Goal: Task Accomplishment & Management: Complete application form

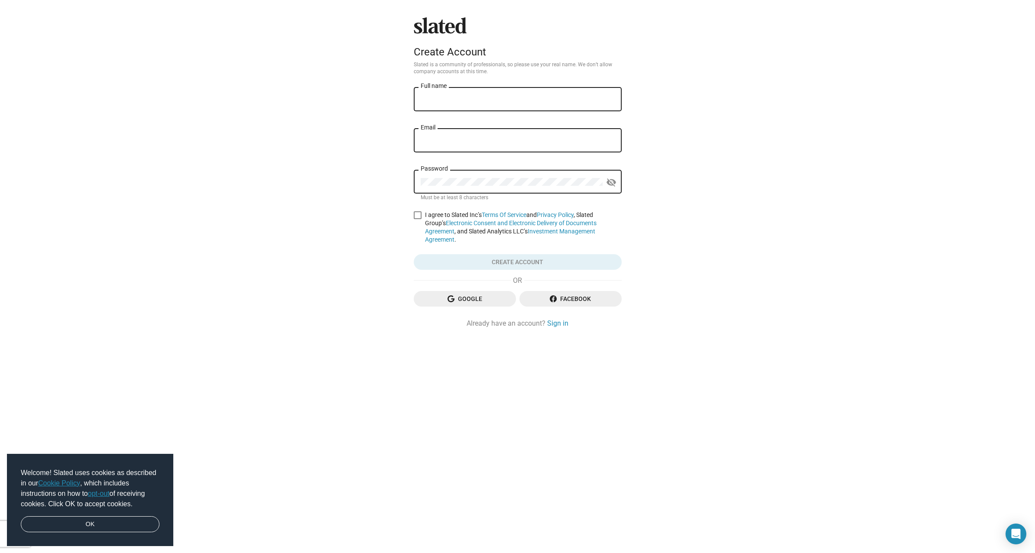
click at [461, 102] on input "Full name" at bounding box center [518, 100] width 194 height 8
type input "[PERSON_NAME]"
type input "R"
type input "rob.fluxfilms@gmail.com"
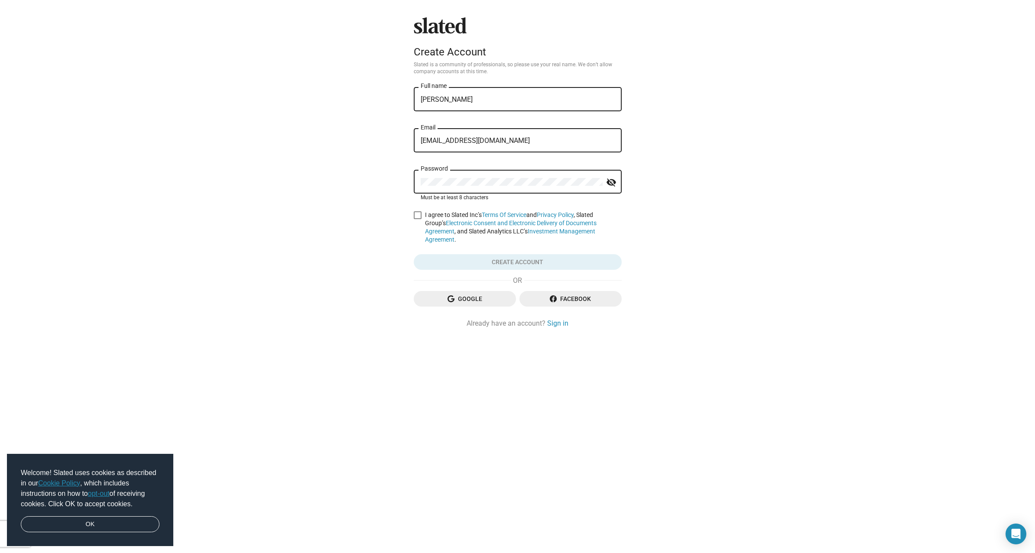
click at [606, 187] on mat-icon "visibility_off" at bounding box center [611, 182] width 10 height 13
click at [606, 186] on mat-icon "visibility" at bounding box center [611, 182] width 10 height 13
click at [415, 216] on span at bounding box center [418, 215] width 8 height 8
click at [417, 219] on input "I agree to Slated Inc’s Terms Of Service and Privacy Policy , Slated Group’s El…" at bounding box center [417, 219] width 0 height 0
checkbox input "true"
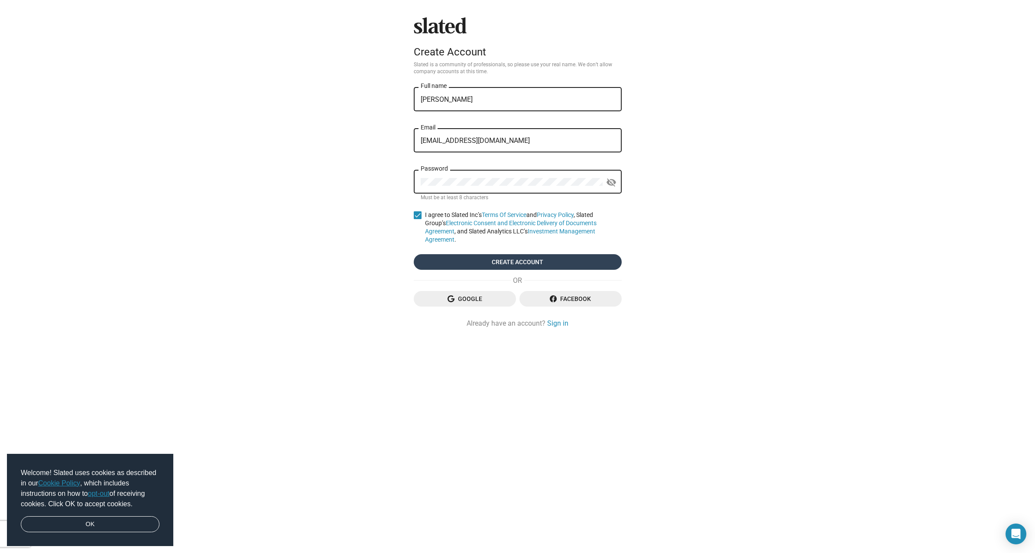
click at [499, 256] on span "Create account" at bounding box center [518, 262] width 194 height 16
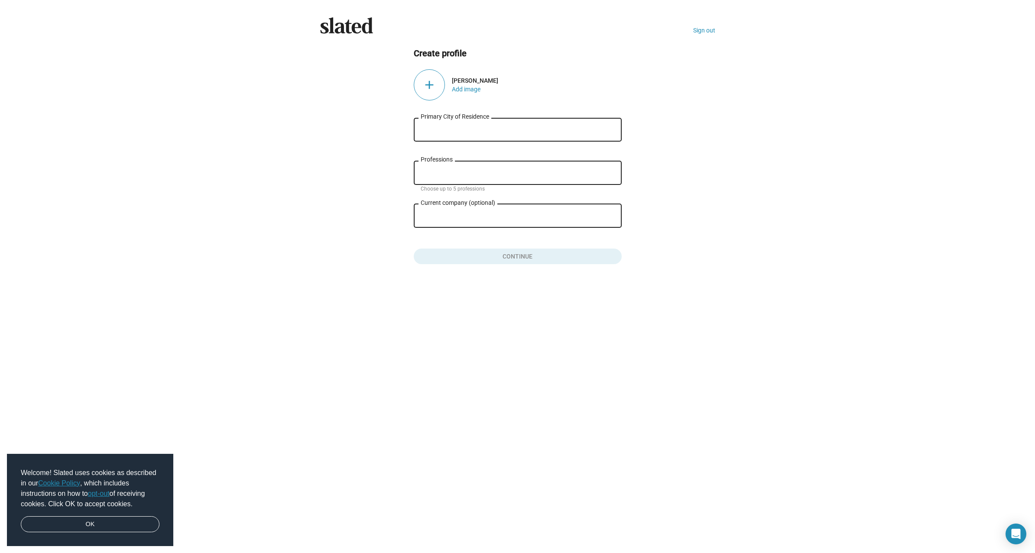
click at [515, 125] on div "Primary City of Residence" at bounding box center [518, 129] width 194 height 26
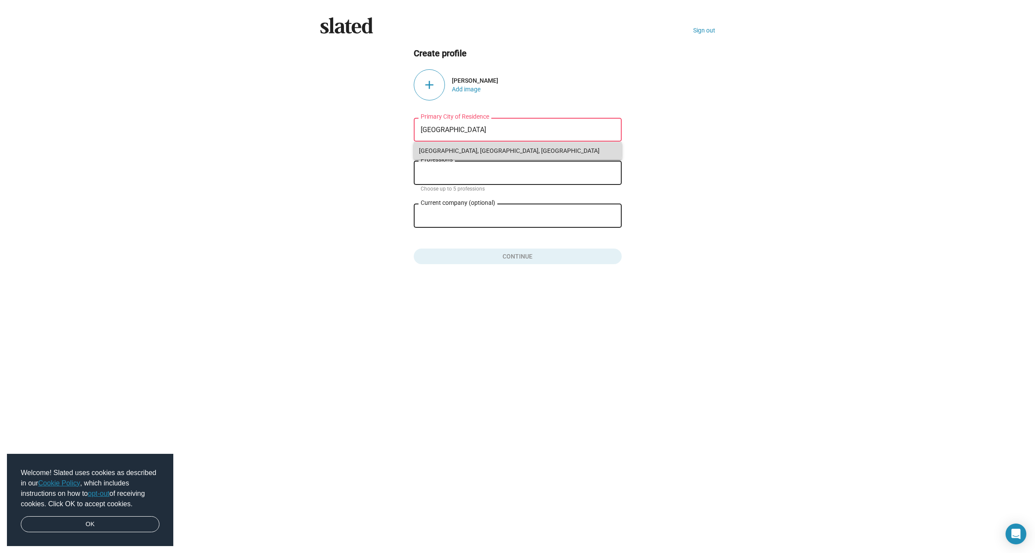
click at [511, 146] on span "Cape Coral, FL, USA" at bounding box center [518, 150] width 198 height 17
type input "Cape Coral, FL, USA"
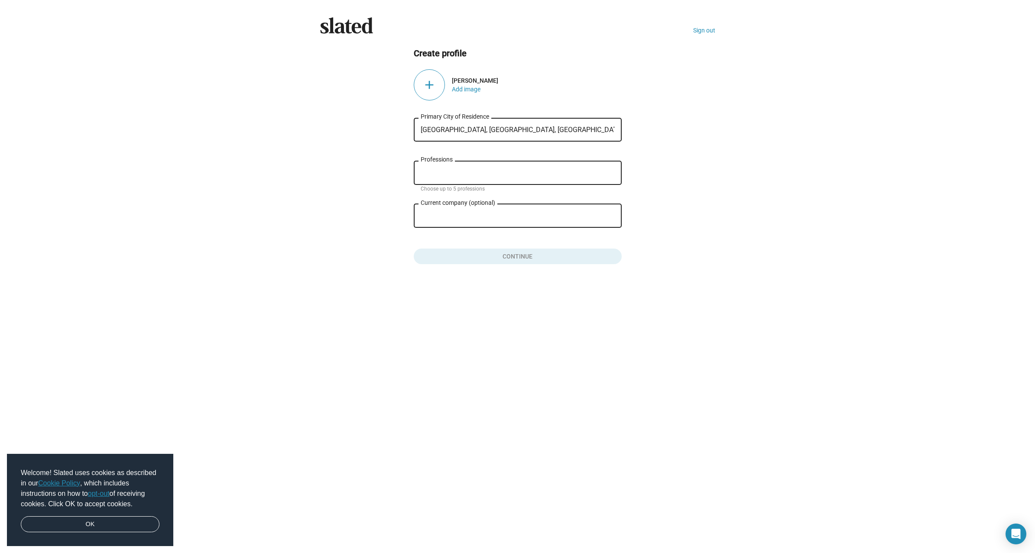
click at [451, 182] on div "Professions" at bounding box center [518, 172] width 194 height 26
click at [451, 179] on div "Professions" at bounding box center [518, 172] width 194 height 26
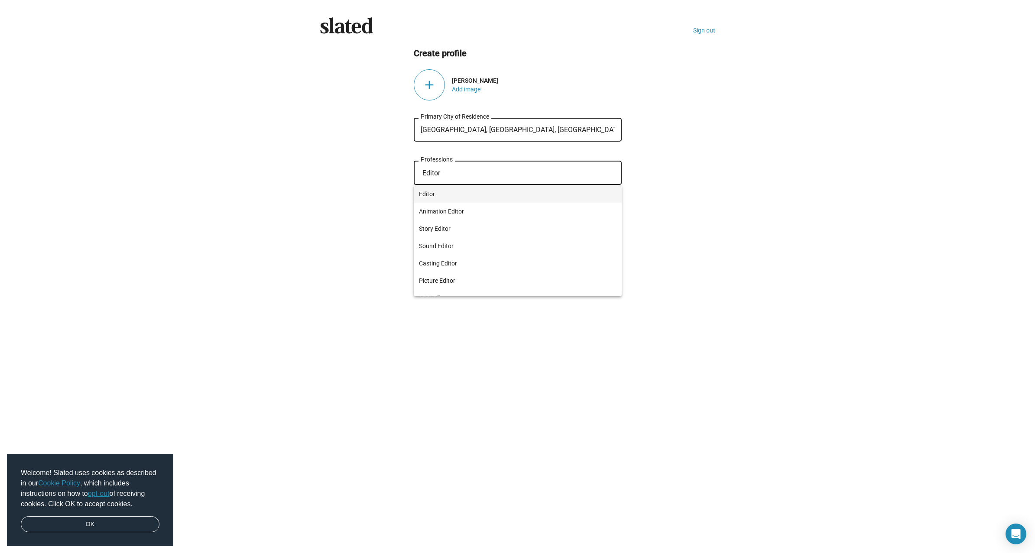
type input "Editor"
click at [447, 193] on span "Editor" at bounding box center [518, 193] width 198 height 17
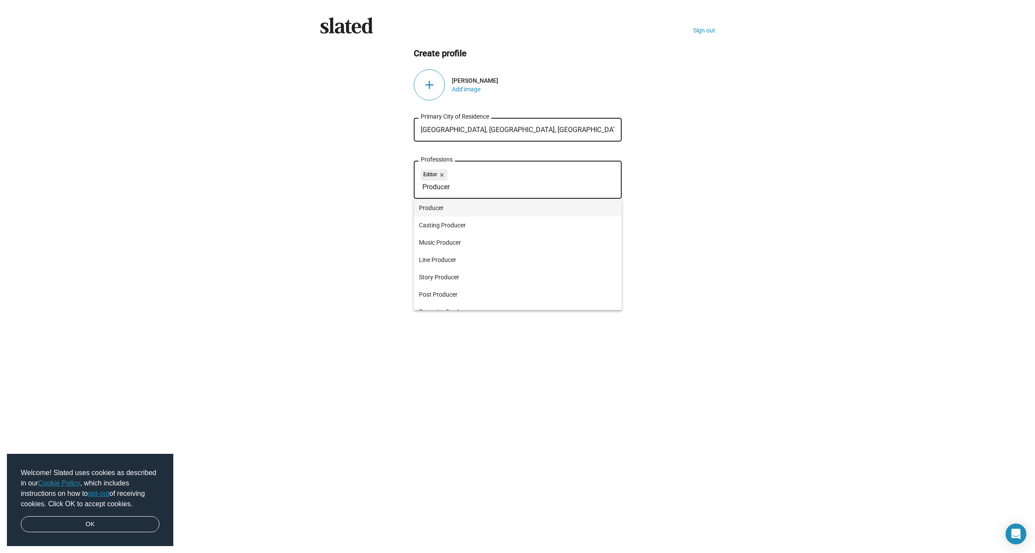
type input "Producer"
click at [441, 201] on span "Producer" at bounding box center [518, 207] width 198 height 17
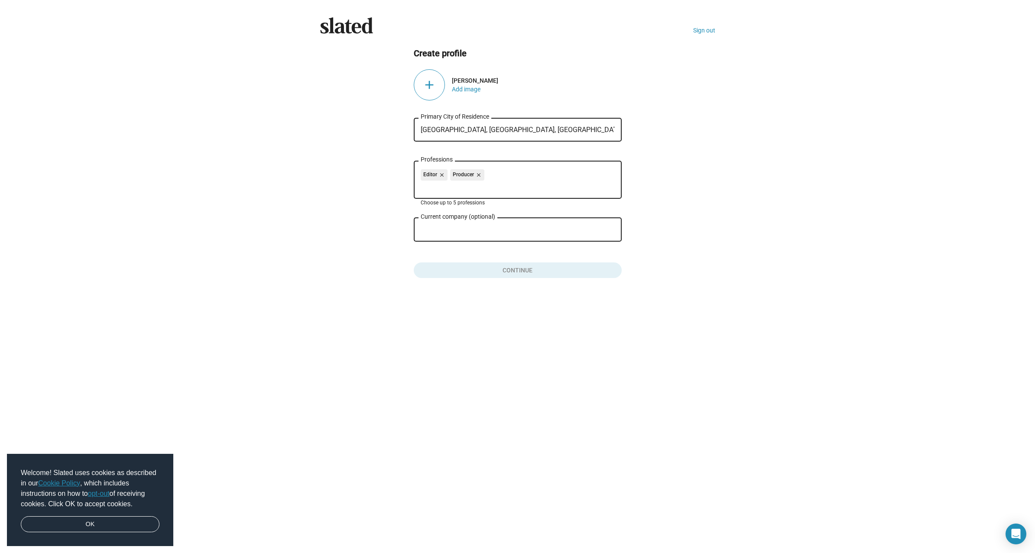
click at [451, 235] on div "Current company (optional)" at bounding box center [512, 229] width 182 height 26
click at [459, 232] on input "Current company (optional)" at bounding box center [512, 230] width 182 height 8
click at [425, 79] on div "add" at bounding box center [429, 84] width 31 height 31
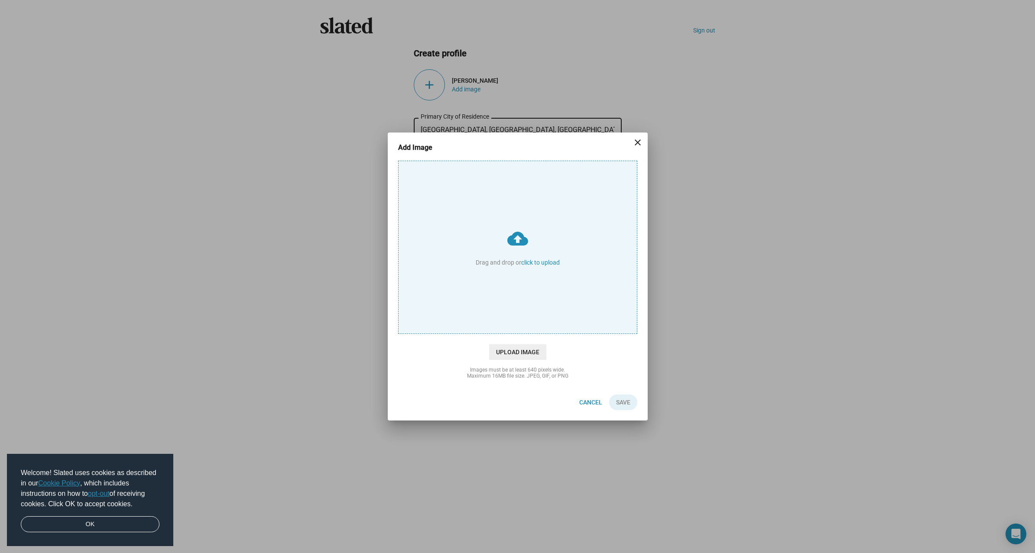
click at [449, 246] on input "cloud_upload Drag and drop or click to upload" at bounding box center [518, 247] width 238 height 172
type input "C:\fakepath\491636049_122122679924745734_3793006936553691622_n.jpg"
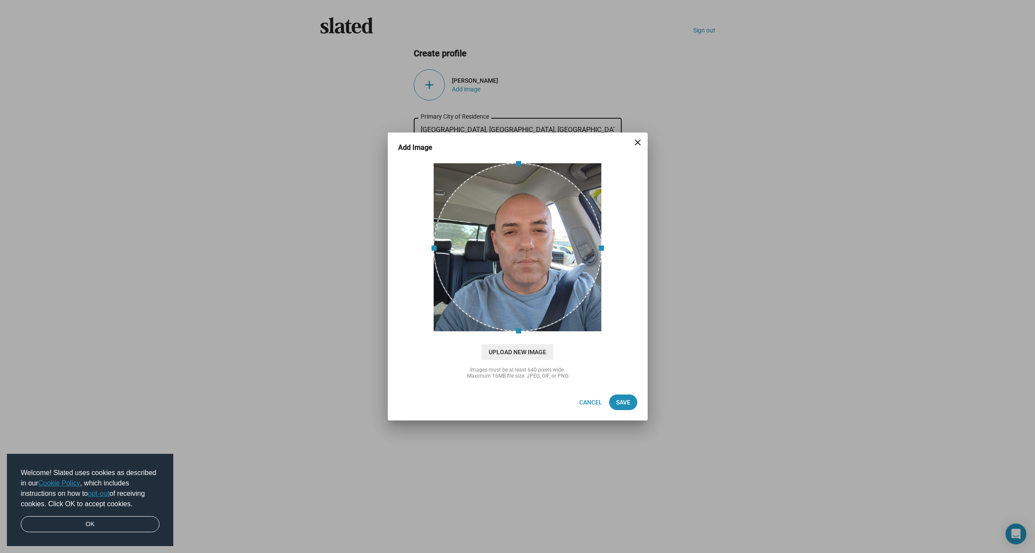
drag, startPoint x: 543, startPoint y: 268, endPoint x: 519, endPoint y: 259, distance: 25.4
click at [519, 260] on div at bounding box center [517, 247] width 169 height 169
click at [622, 400] on span "Save" at bounding box center [623, 403] width 14 height 16
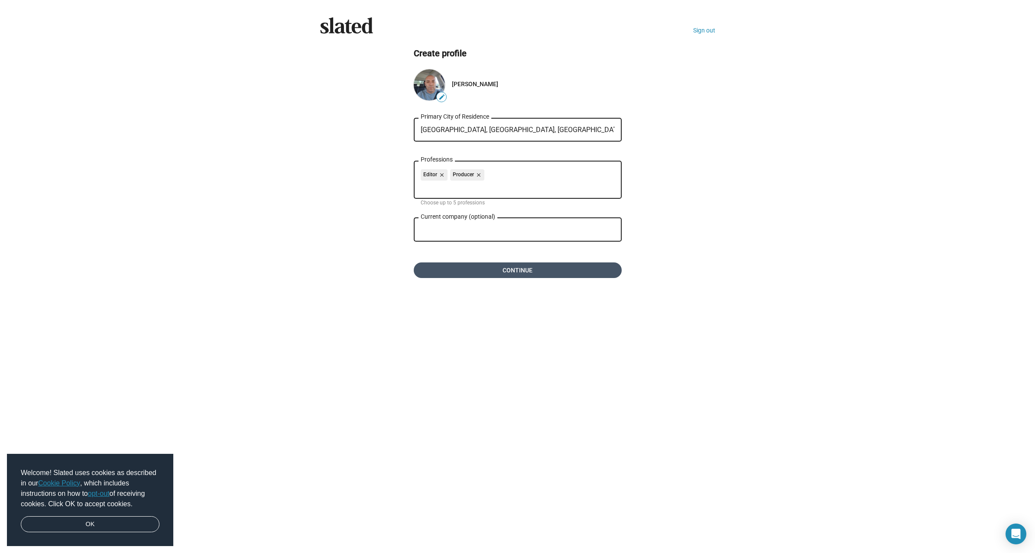
click at [535, 271] on span "Continue" at bounding box center [518, 271] width 194 height 16
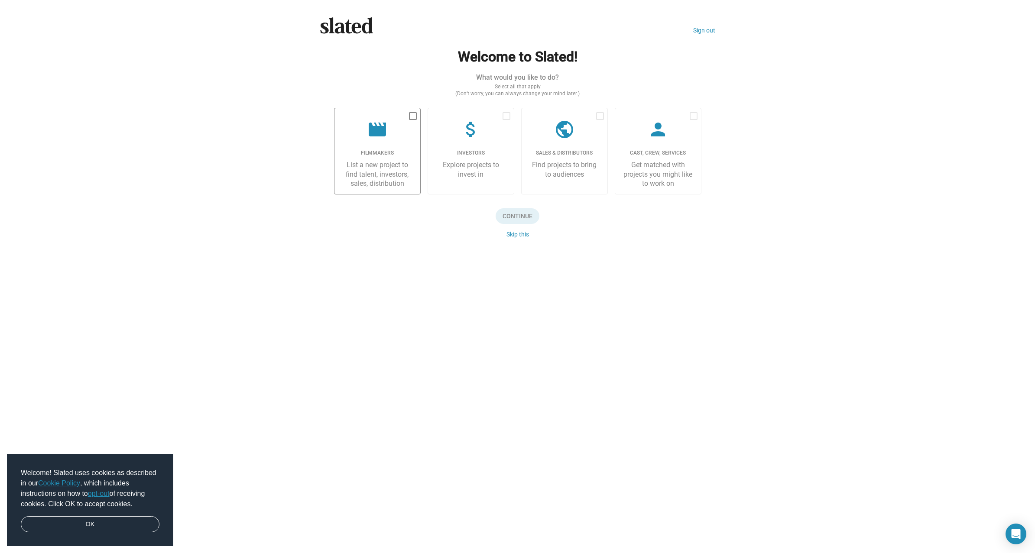
click at [412, 110] on label "movie Filmmakers List a new project to find talent, investors, sales, distribut…" at bounding box center [377, 151] width 87 height 87
click at [412, 120] on input "checkbox" at bounding box center [412, 120] width 0 height 0
checkbox input "true"
click at [519, 215] on span "Continue" at bounding box center [518, 216] width 44 height 16
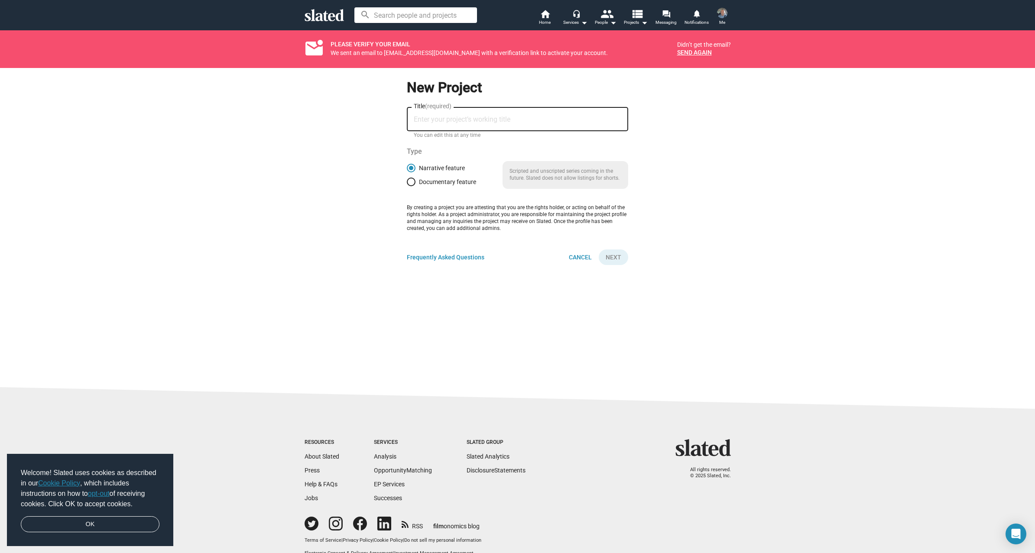
click at [457, 124] on div "Title (required)" at bounding box center [518, 119] width 208 height 26
type input "Ecos del Sabor"
click at [451, 176] on mat-radio-group "Narrative feature Documentary feature" at bounding box center [441, 175] width 69 height 23
click at [451, 180] on span "Documentary feature" at bounding box center [445, 181] width 61 height 7
click at [415, 180] on input "Documentary feature" at bounding box center [411, 182] width 9 height 9
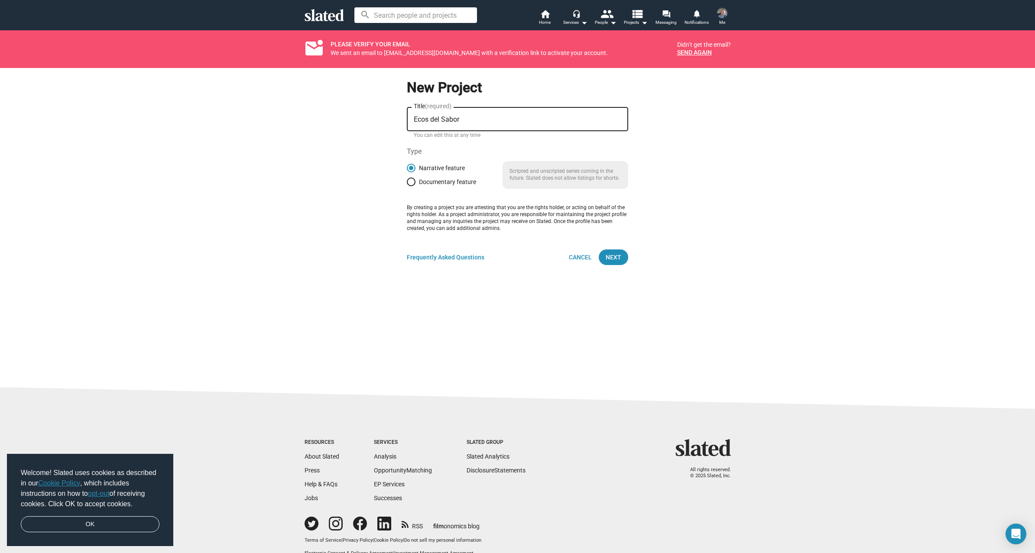
radio input "true"
click at [611, 260] on span "Next" at bounding box center [614, 258] width 16 height 16
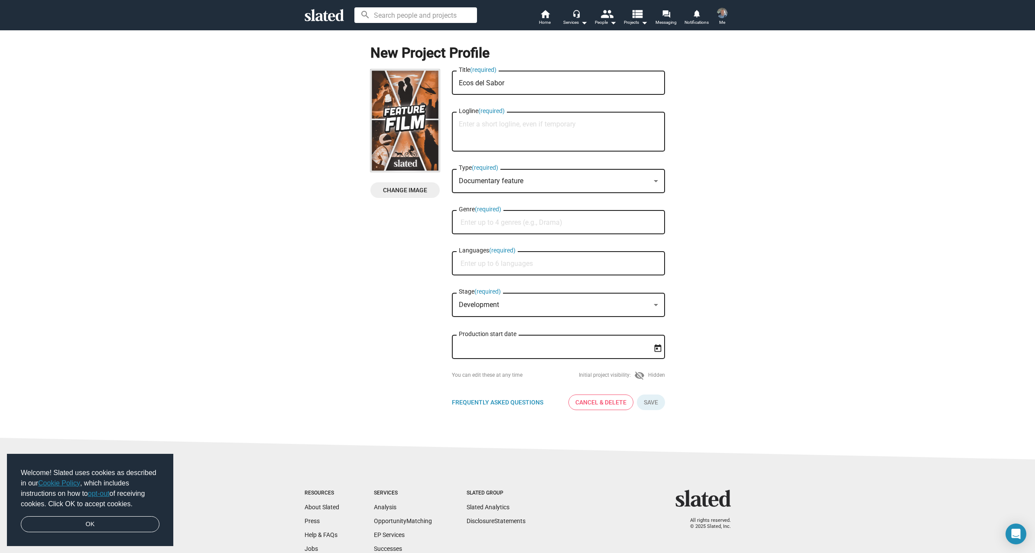
click at [527, 236] on div "Genre (required)" at bounding box center [558, 226] width 213 height 33
click at [521, 222] on input "Genre (required)" at bounding box center [560, 223] width 199 height 8
type input "o"
type input "d"
click at [654, 306] on div at bounding box center [656, 305] width 4 height 2
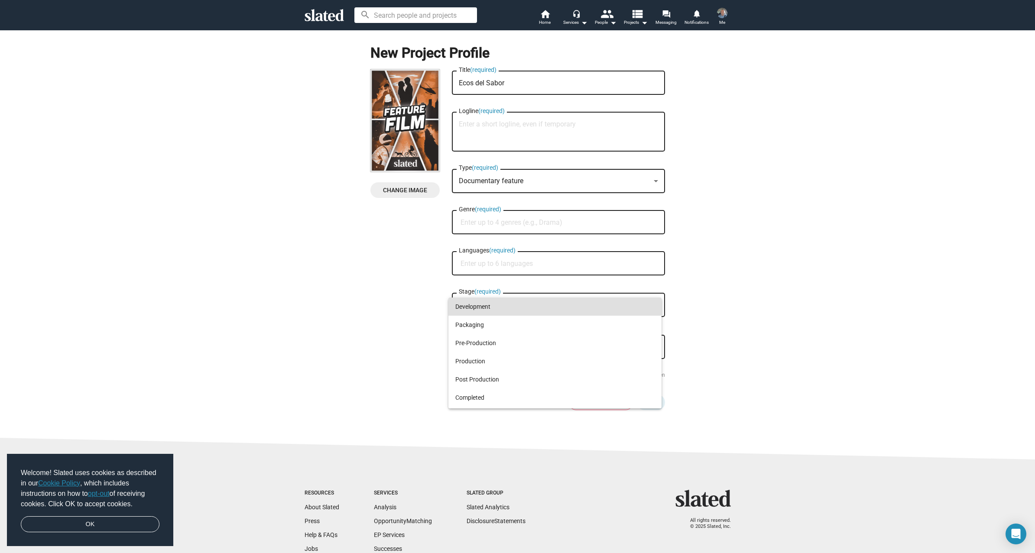
click at [654, 307] on mat-option "Development" at bounding box center [554, 307] width 213 height 18
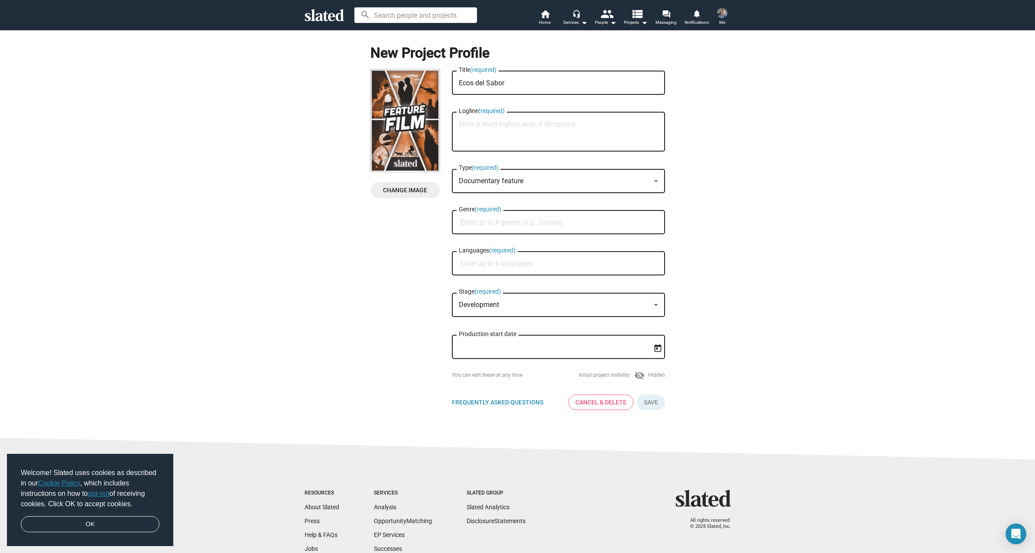
click at [504, 266] on input "Languages (required)" at bounding box center [560, 264] width 199 height 8
type input "Span"
click at [536, 285] on span "Spanish" at bounding box center [555, 285] width 203 height 17
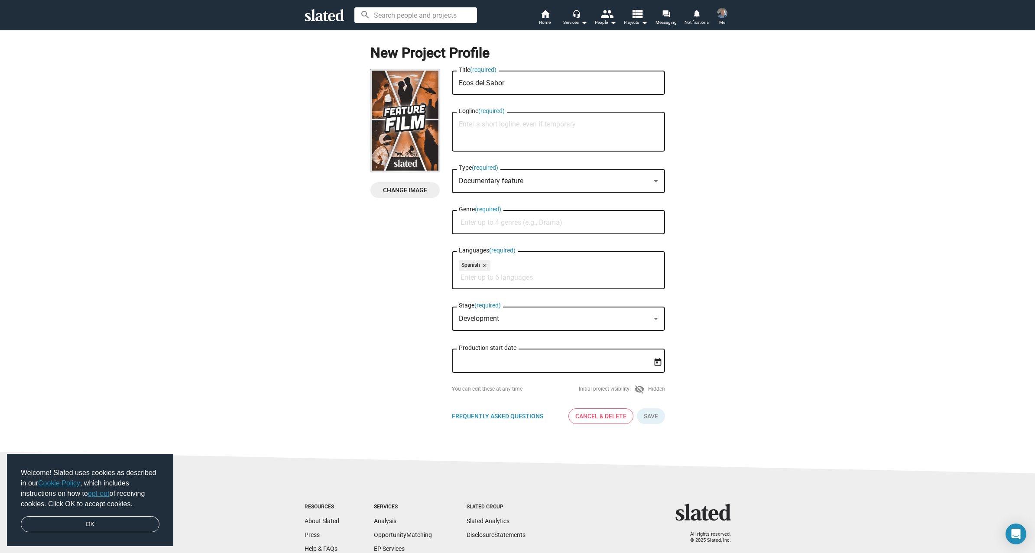
click at [473, 227] on input "Genre (required)" at bounding box center [560, 223] width 199 height 8
click at [477, 223] on input "Genre (required)" at bounding box center [560, 223] width 199 height 8
type input "d"
type input "f"
type input "t"
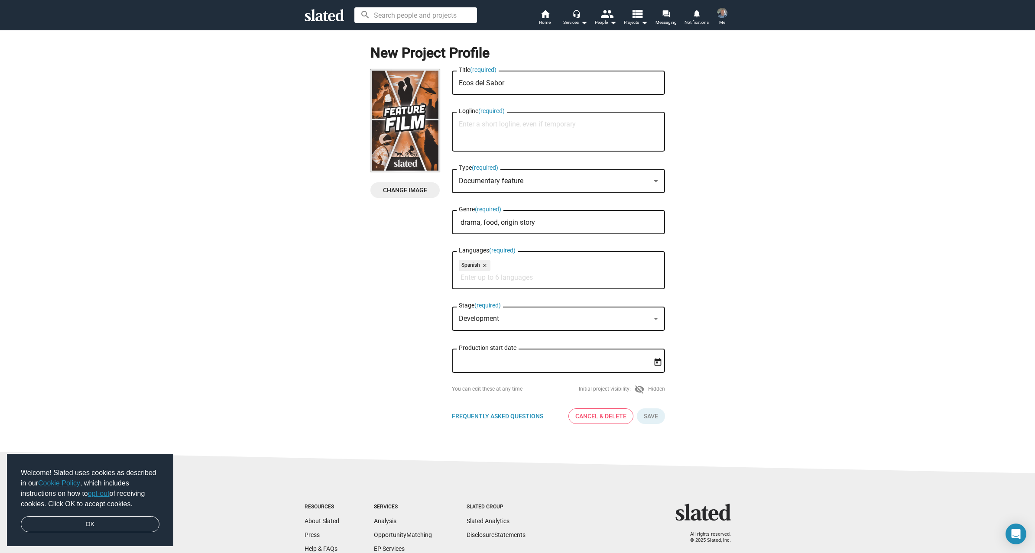
type input "drama, food, origin story"
click at [401, 117] on img at bounding box center [404, 120] width 69 height 103
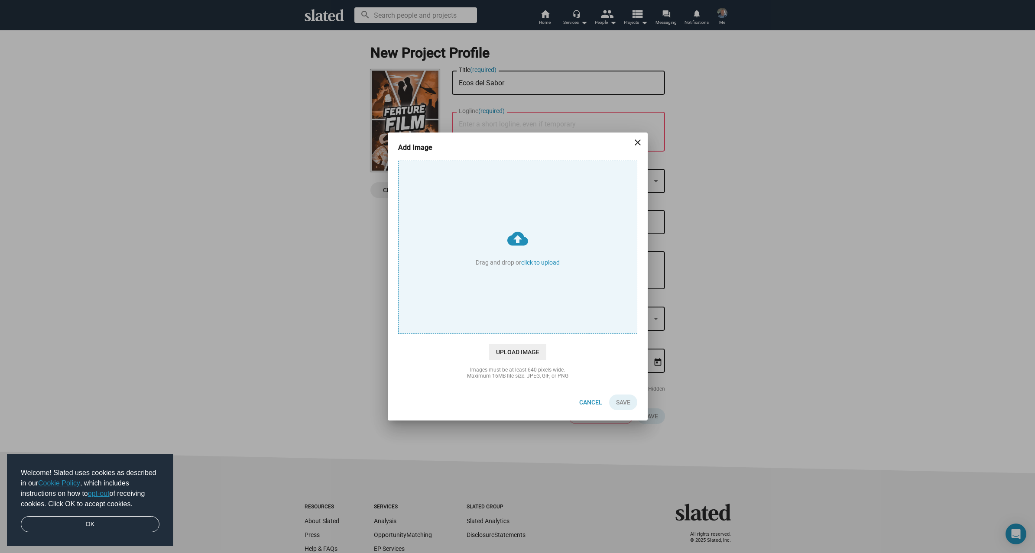
click at [535, 225] on input "cloud_upload Drag and drop or click to upload" at bounding box center [518, 247] width 238 height 172
type input "C:\fakepath\Ecos del Sabor.jpg"
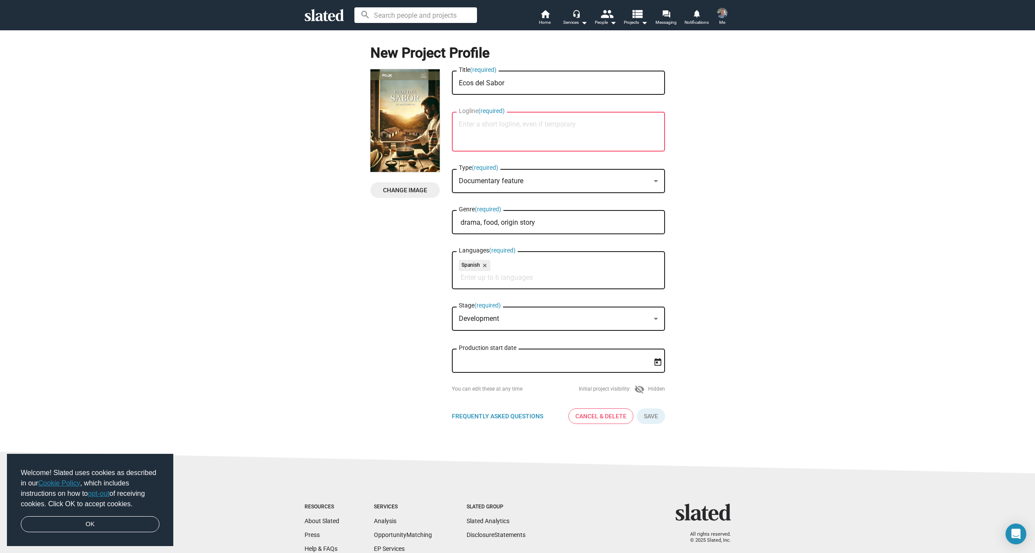
click at [540, 132] on textarea "Logline (required)" at bounding box center [558, 131] width 199 height 23
paste textarea "A cinematic journey through the flavors and traditions of Ecuador, exploring th…"
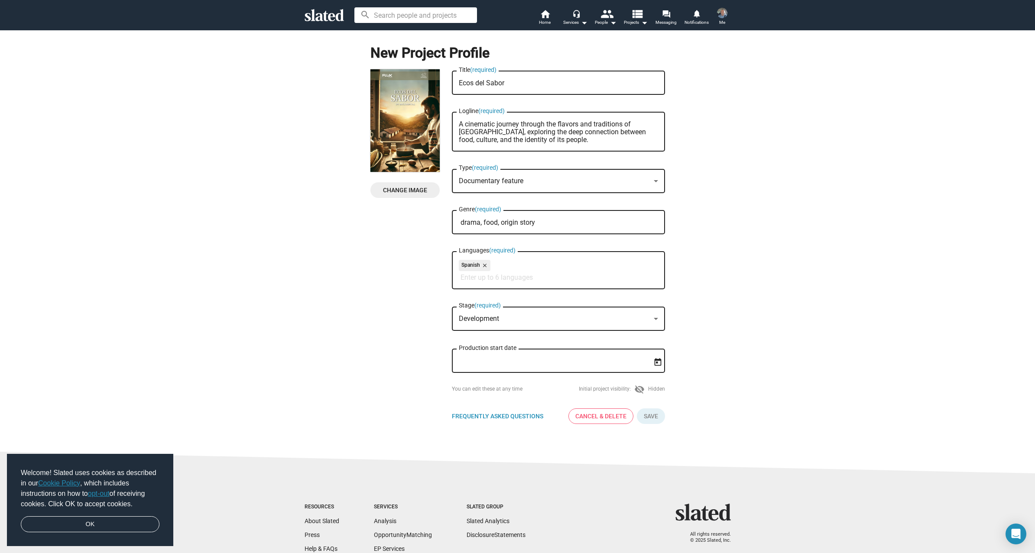
click at [538, 130] on textarea "A cinematic journey through the flavors and traditions of Ecuador, exploring th…" at bounding box center [558, 131] width 199 height 23
type textarea "A cinematic journey through the flavors and traditions of Ecuador, exploring th…"
click at [654, 364] on icon "Open calendar" at bounding box center [657, 362] width 7 height 8
click at [482, 392] on icon "Choose month and year" at bounding box center [480, 393] width 4 height 2
click at [530, 507] on div "2026" at bounding box center [527, 507] width 27 height 16
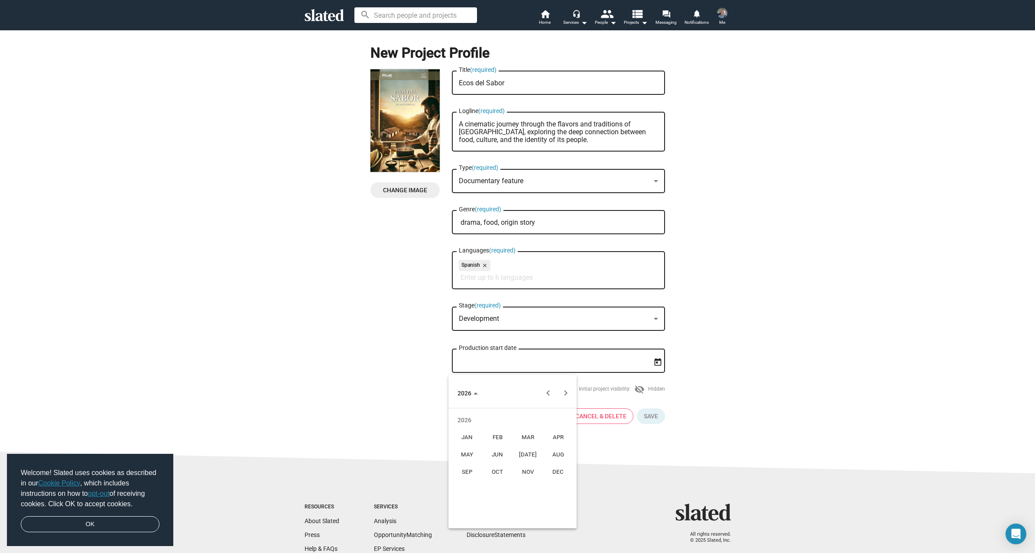
click at [559, 456] on div "AUG" at bounding box center [558, 455] width 27 height 16
click at [718, 445] on div at bounding box center [517, 276] width 1035 height 553
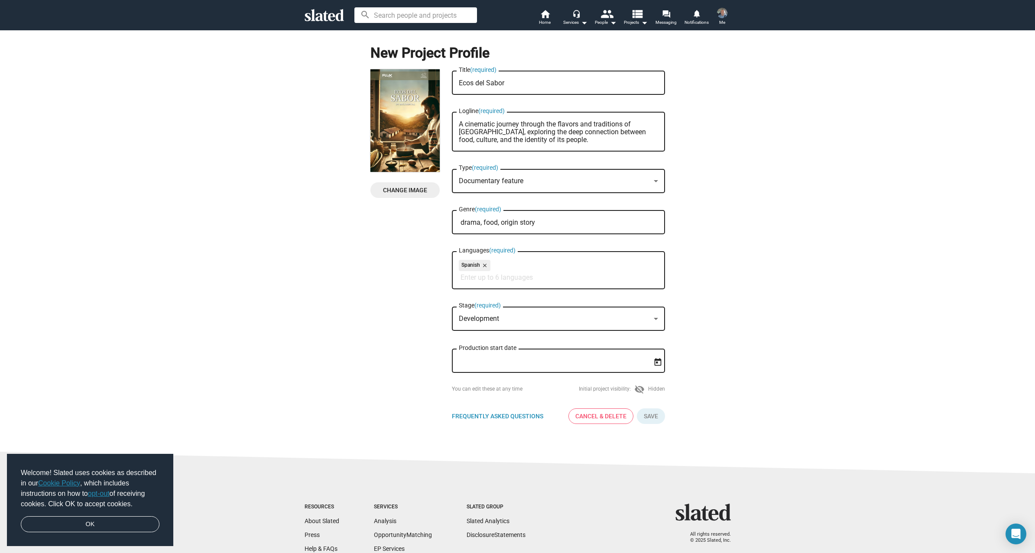
click at [637, 392] on mat-icon "visibility_off" at bounding box center [639, 389] width 10 height 10
click at [518, 226] on input "drama, food, origin story" at bounding box center [560, 223] width 199 height 8
drag, startPoint x: 541, startPoint y: 227, endPoint x: 486, endPoint y: 221, distance: 55.5
click at [486, 221] on div "drama, food, origin story Genre (required)" at bounding box center [558, 222] width 199 height 26
click at [511, 222] on input "drama, food, origin story" at bounding box center [560, 223] width 199 height 8
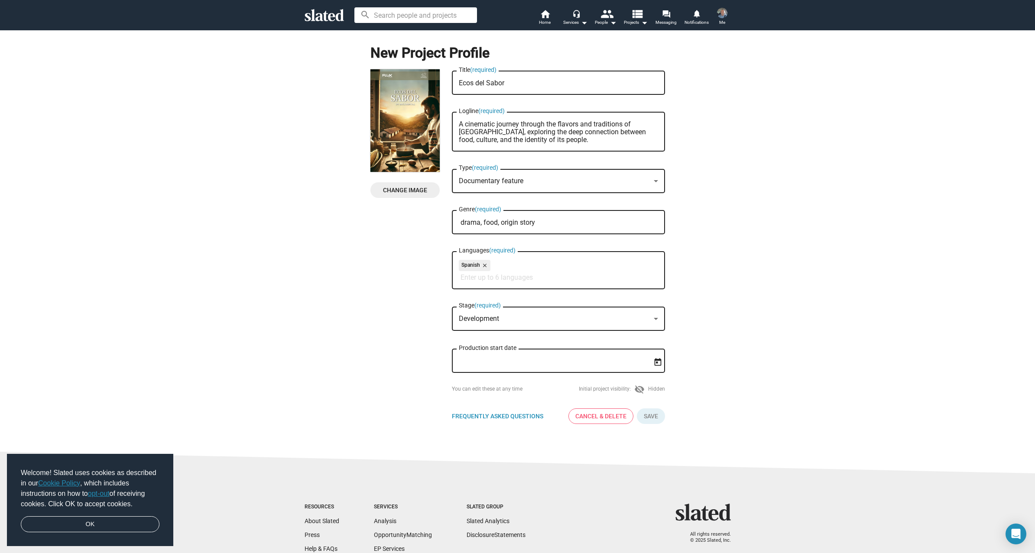
click at [511, 222] on input "drama, food, origin story" at bounding box center [560, 223] width 199 height 8
type input "dra"
click at [496, 243] on span "Drama" at bounding box center [555, 243] width 203 height 17
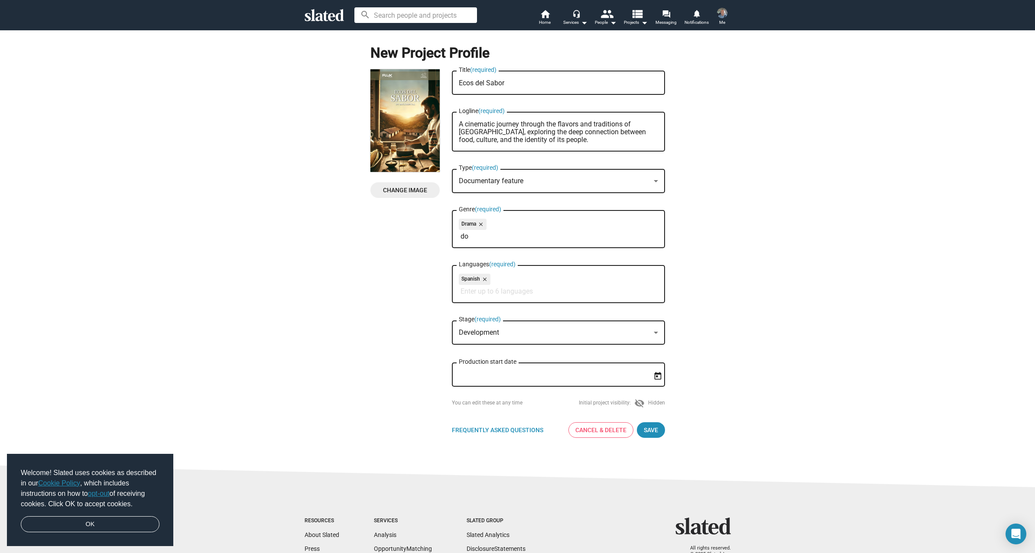
type input "d"
click at [470, 239] on input "Genre (required)" at bounding box center [560, 237] width 199 height 8
type input "t"
type input "fo"
click at [469, 260] on span "Foreign" at bounding box center [555, 257] width 203 height 17
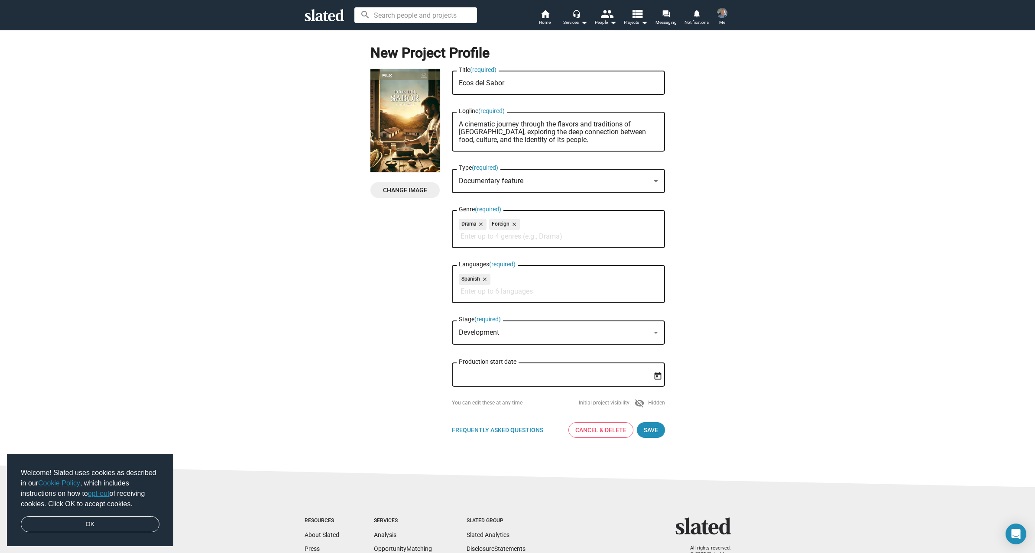
click at [481, 240] on input "Genre (required)" at bounding box center [560, 237] width 199 height 8
type input "r"
type input "d"
type input "e"
type input "g"
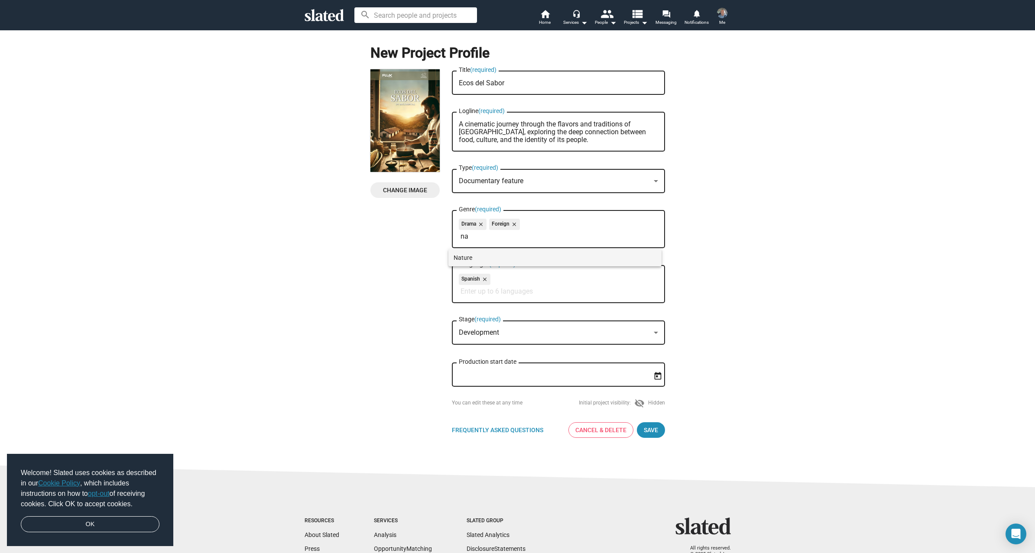
type input "na"
click at [459, 260] on span "Nature" at bounding box center [555, 257] width 203 height 17
click at [650, 431] on span "Save" at bounding box center [651, 430] width 14 height 16
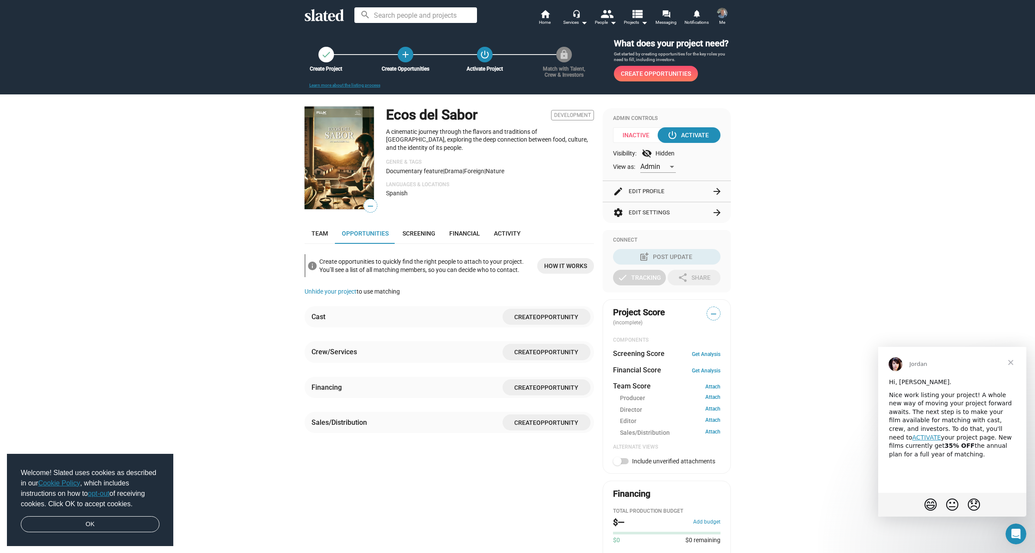
scroll to position [11, 0]
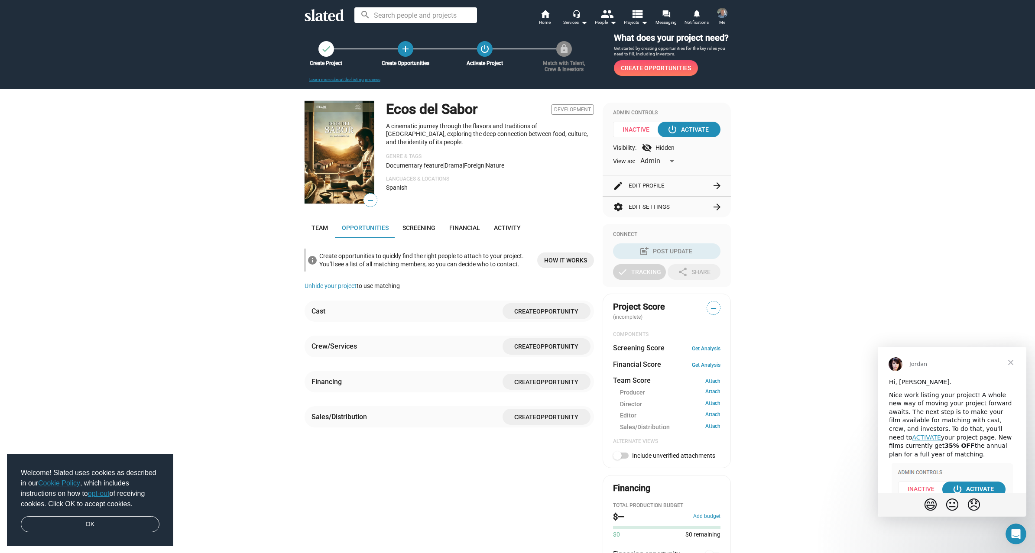
click at [385, 258] on div "Create opportunities to quickly find the right people to attach to your project…" at bounding box center [424, 259] width 211 height 19
click at [381, 261] on div "Create opportunities to quickly find the right people to attach to your project…" at bounding box center [424, 259] width 211 height 19
click at [381, 262] on div "Create opportunities to quickly find the right people to attach to your project…" at bounding box center [424, 259] width 211 height 19
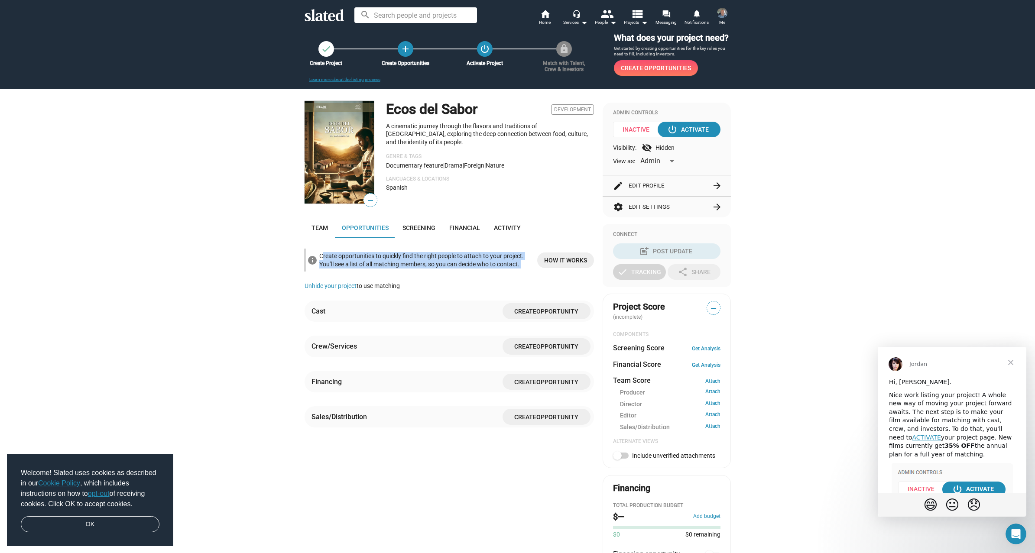
click at [381, 262] on div "Create opportunities to quickly find the right people to attach to your project…" at bounding box center [424, 259] width 211 height 19
click at [404, 128] on p "A cinematic journey through the flavors and traditions of Ecuador, exploring th…" at bounding box center [490, 134] width 208 height 24
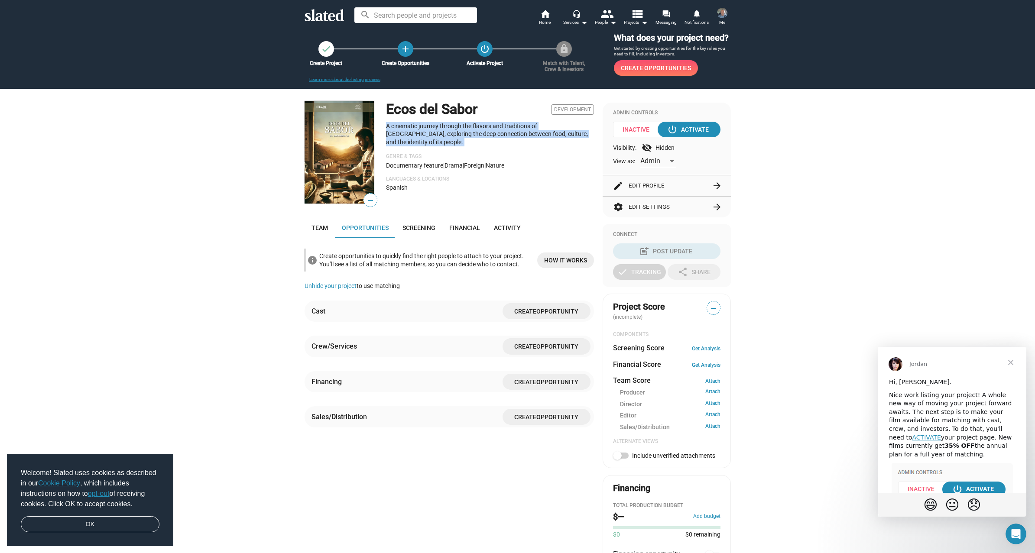
click at [404, 128] on p "A cinematic journey through the flavors and traditions of Ecuador, exploring th…" at bounding box center [490, 134] width 208 height 24
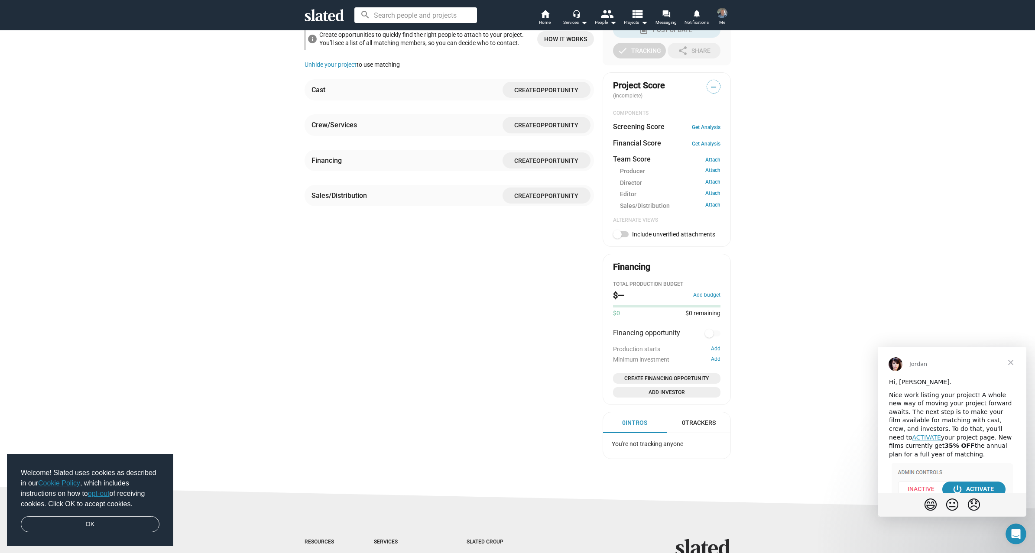
scroll to position [318, 0]
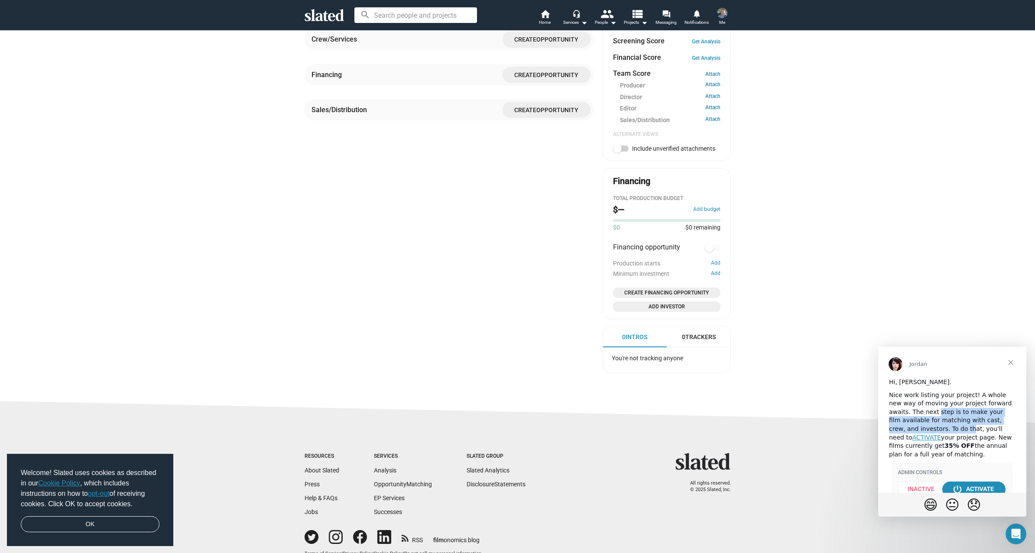
drag, startPoint x: 914, startPoint y: 416, endPoint x: 912, endPoint y: 427, distance: 10.9
click at [912, 427] on div "Nice work listing your project! A whole new way of moving your project forward …" at bounding box center [952, 425] width 126 height 68
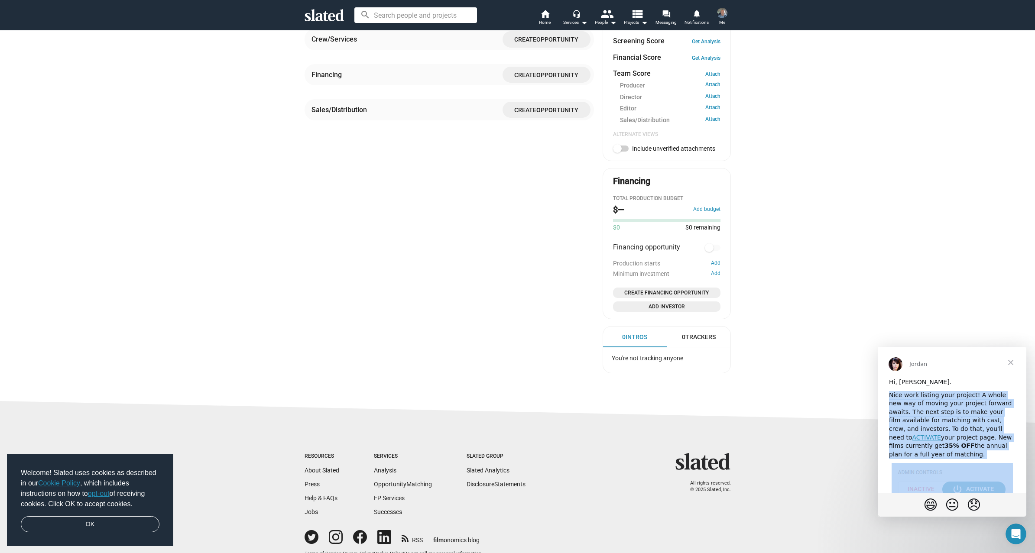
drag, startPoint x: 912, startPoint y: 427, endPoint x: 914, endPoint y: 418, distance: 8.4
click at [913, 424] on div "Nice work listing your project! A whole new way of moving your project forward …" at bounding box center [952, 425] width 126 height 68
click at [915, 414] on div "Nice work listing your project! A whole new way of moving your project forward …" at bounding box center [952, 425] width 126 height 68
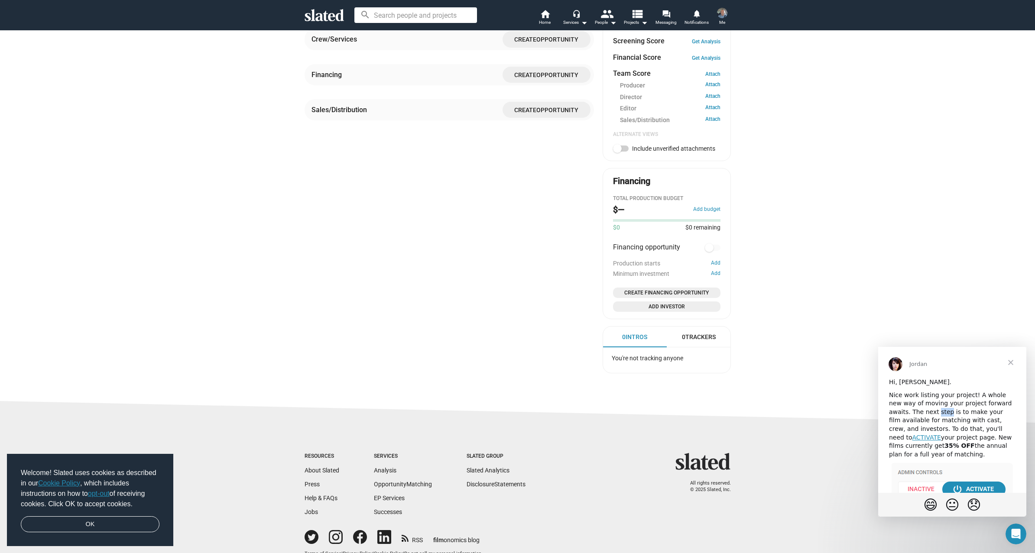
click at [915, 414] on div "Nice work listing your project! A whole new way of moving your project forward …" at bounding box center [952, 425] width 126 height 68
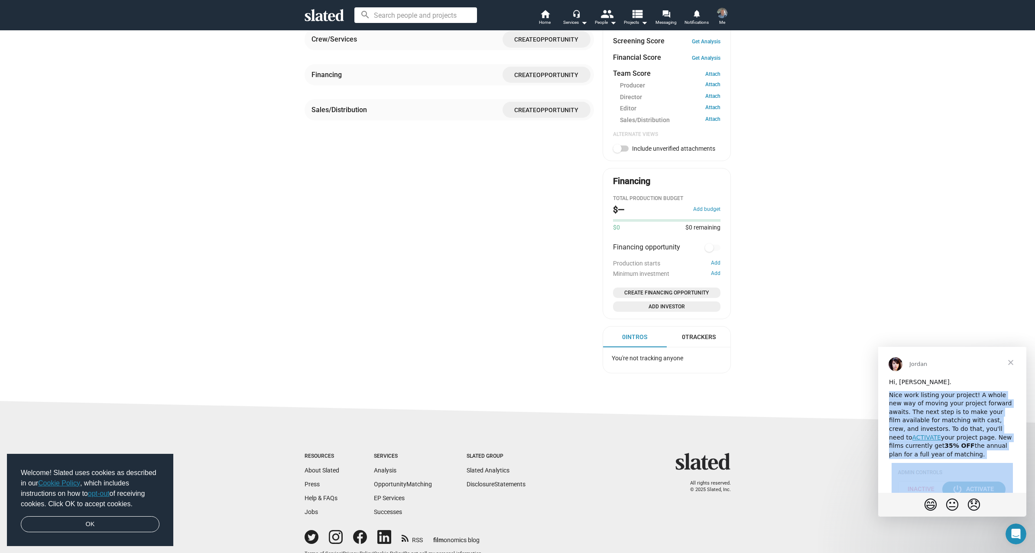
click at [915, 414] on div "Nice work listing your project! A whole new way of moving your project forward …" at bounding box center [952, 425] width 126 height 68
click at [914, 425] on div "Nice work listing your project! A whole new way of moving your project forward …" at bounding box center [952, 425] width 126 height 68
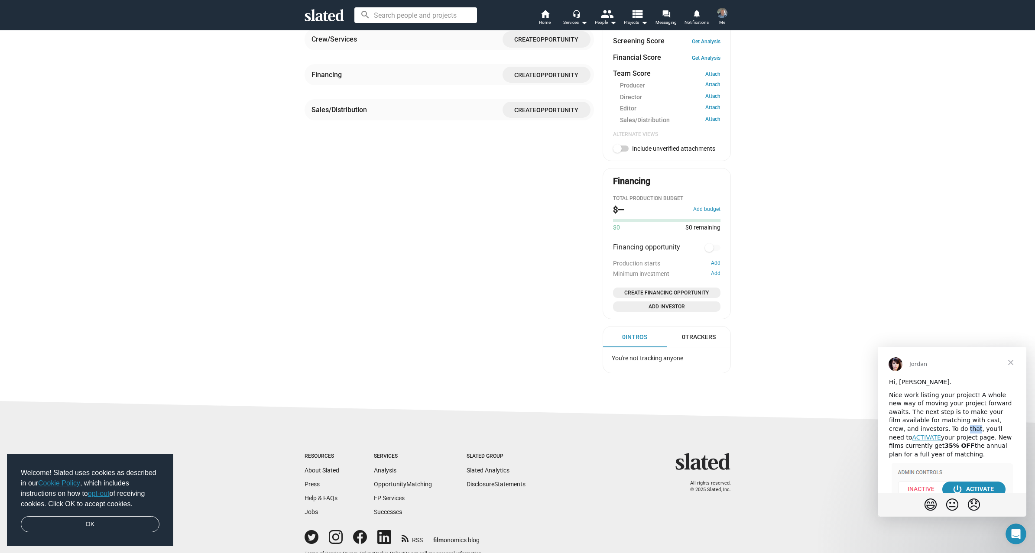
click at [914, 425] on div "Nice work listing your project! A whole new way of moving your project forward …" at bounding box center [952, 425] width 126 height 68
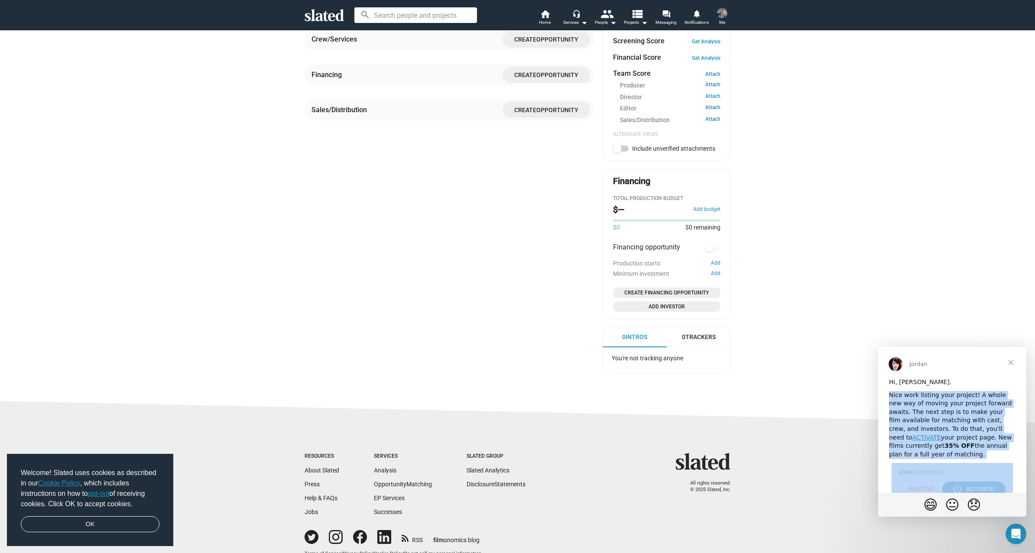
click at [914, 425] on div "Nice work listing your project! A whole new way of moving your project forward …" at bounding box center [952, 425] width 126 height 68
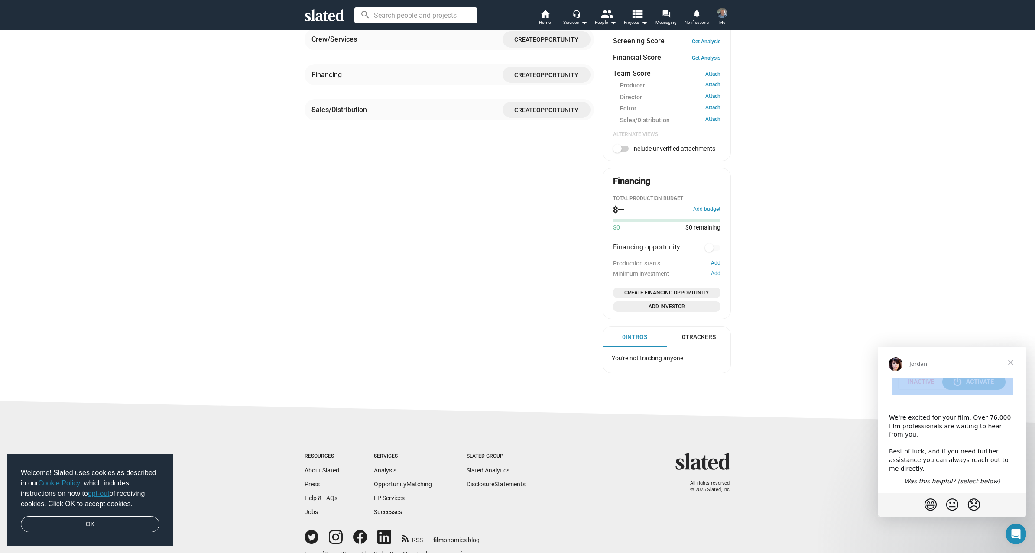
scroll to position [0, 0]
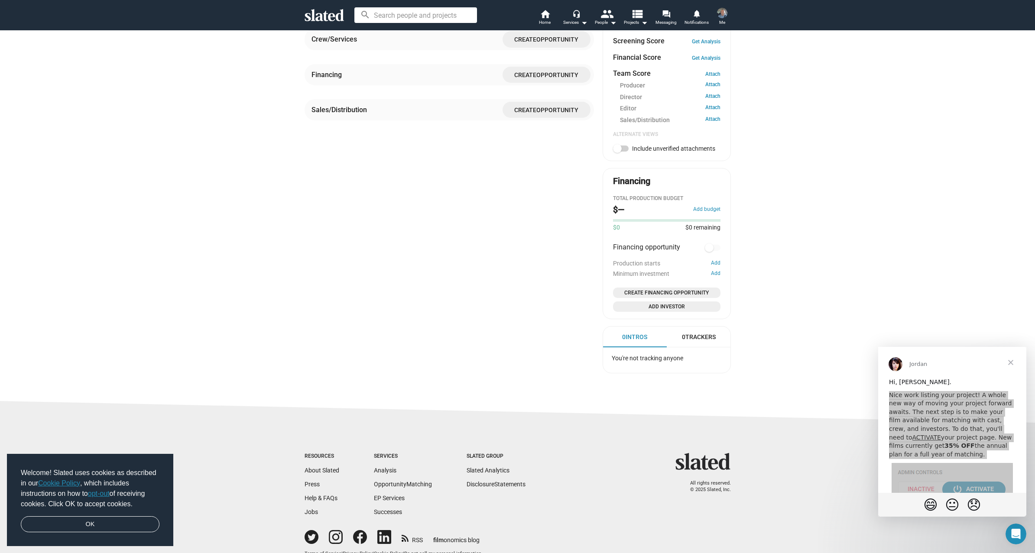
click at [862, 273] on div "check Create Project add Create Opportunities power_settings_new Activate Proje…" at bounding box center [517, 56] width 1035 height 689
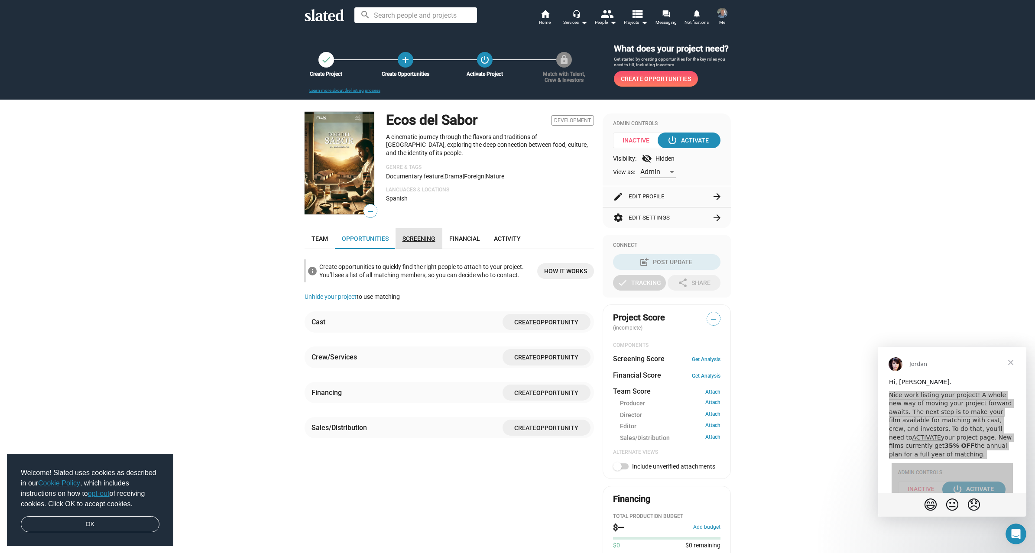
click at [421, 238] on span "Screening" at bounding box center [418, 238] width 33 height 7
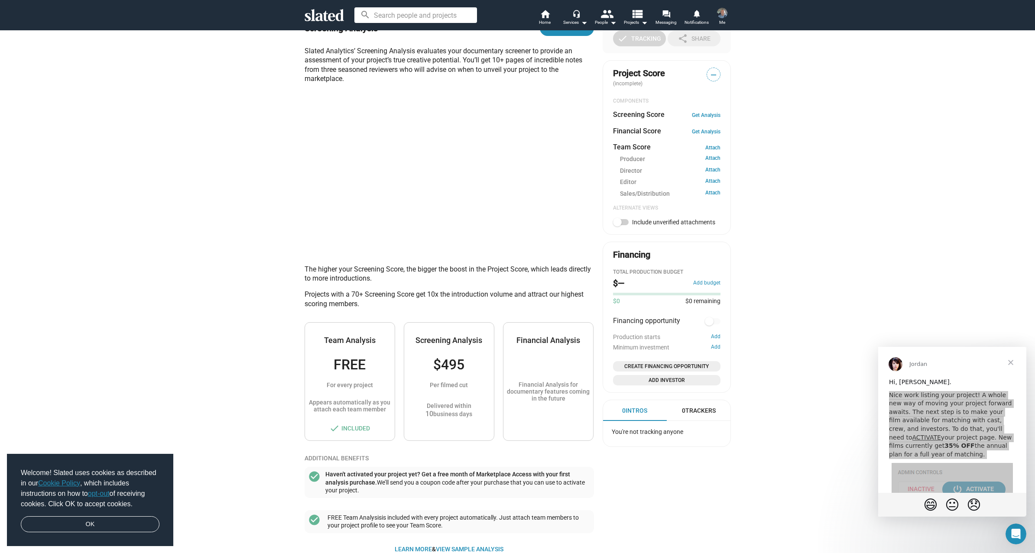
scroll to position [347, 0]
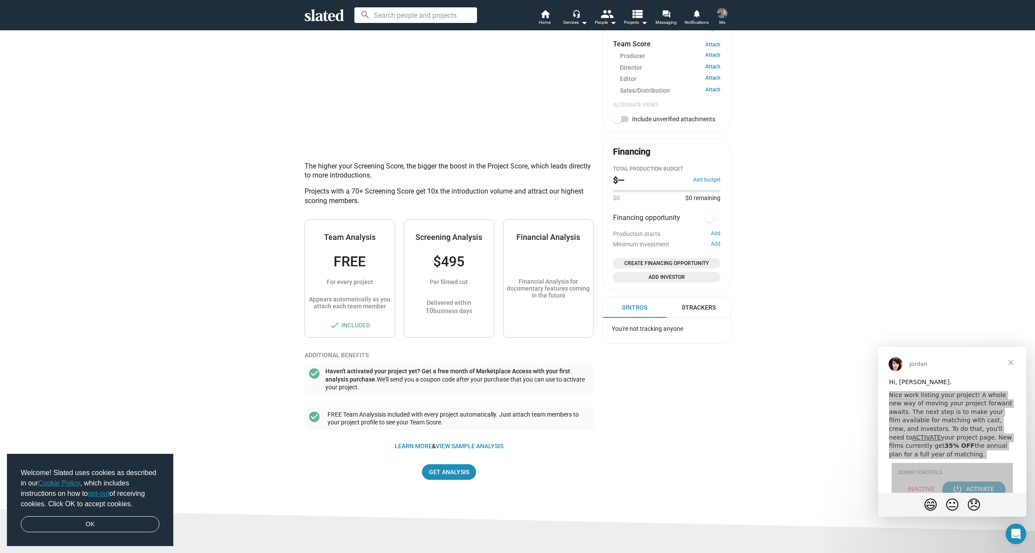
click at [385, 382] on div "Haven't activated your project yet? Get a free month of Marketplace Access with…" at bounding box center [457, 379] width 265 height 24
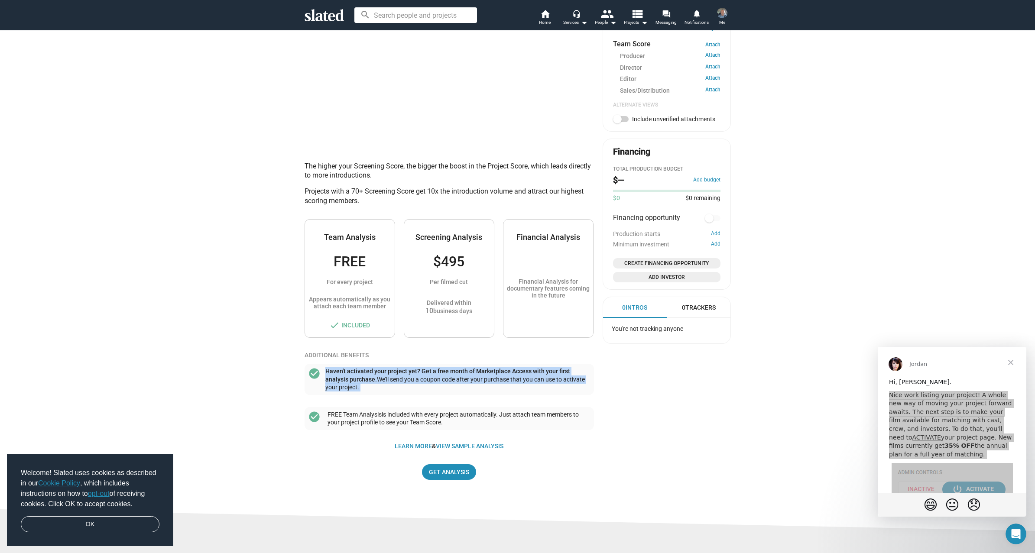
click at [385, 382] on div "Haven't activated your project yet? Get a free month of Marketplace Access with…" at bounding box center [457, 379] width 265 height 24
